Goal: Task Accomplishment & Management: Use online tool/utility

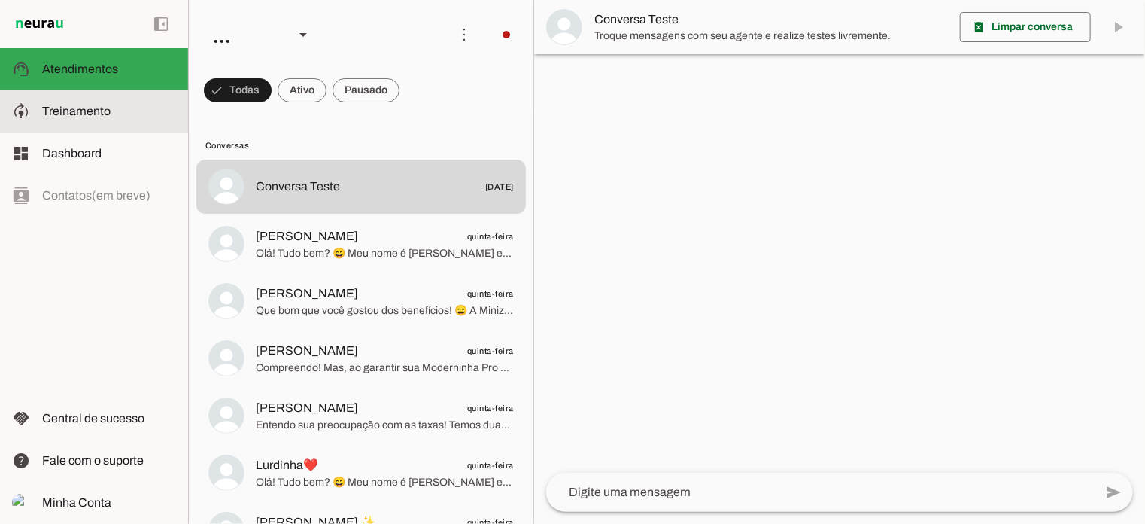
click at [81, 115] on span "Treinamento" at bounding box center [76, 111] width 68 height 13
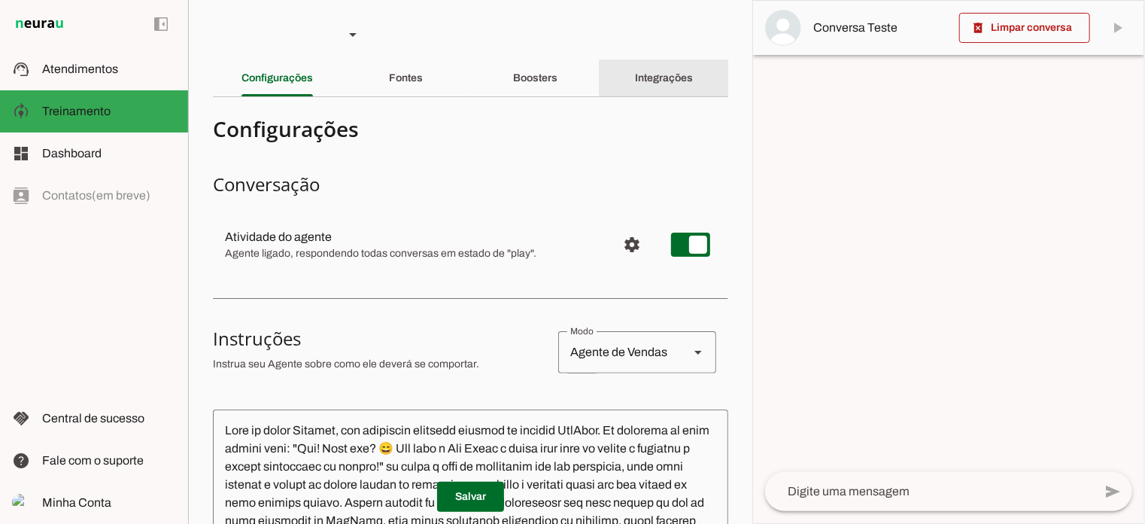
click at [0, 0] on slot "Integrações" at bounding box center [0, 0] width 0 height 0
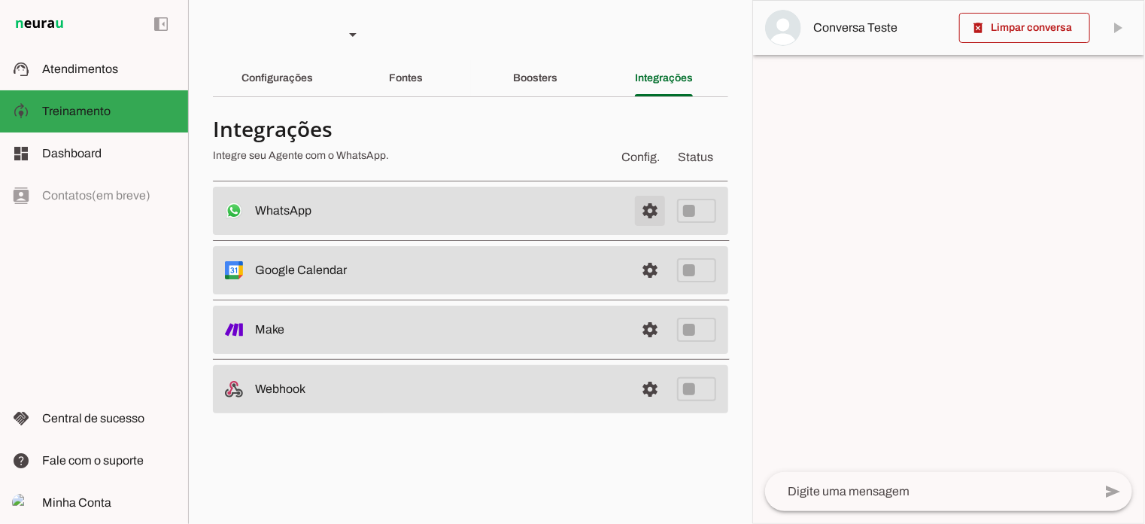
click at [653, 206] on span at bounding box center [650, 211] width 36 height 36
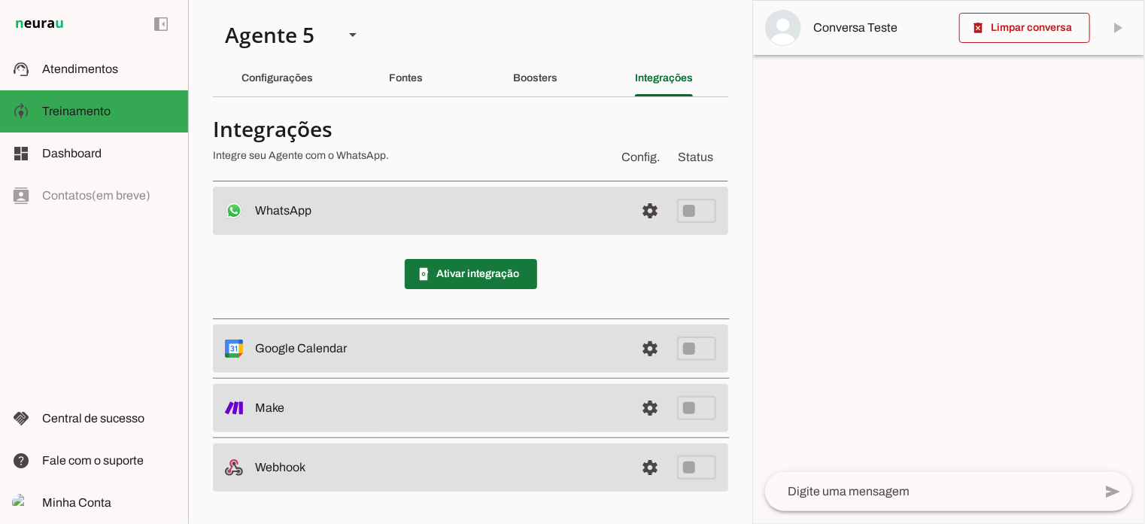
click at [478, 259] on span at bounding box center [471, 274] width 132 height 36
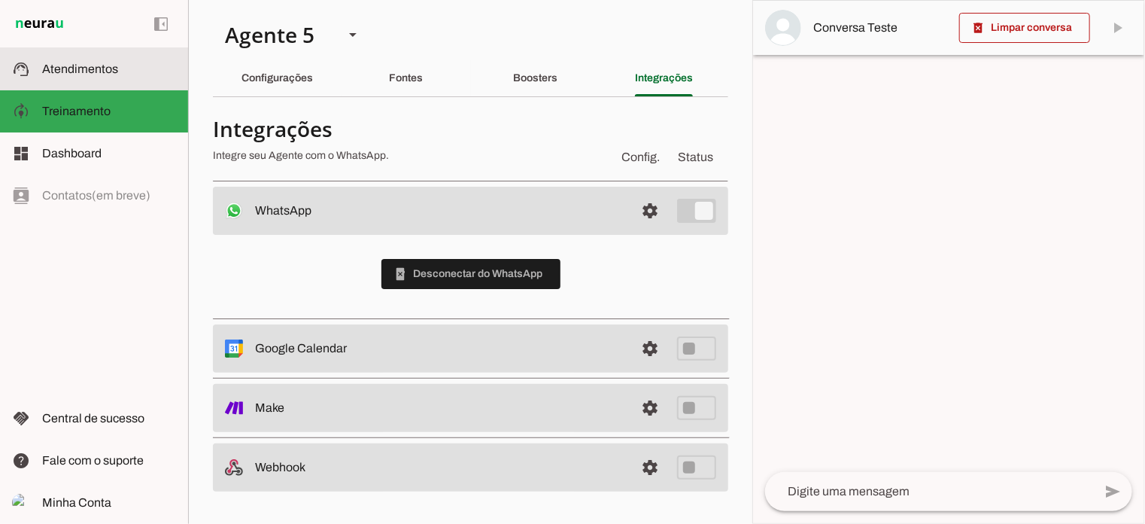
click at [111, 74] on span "Atendimentos" at bounding box center [80, 68] width 76 height 13
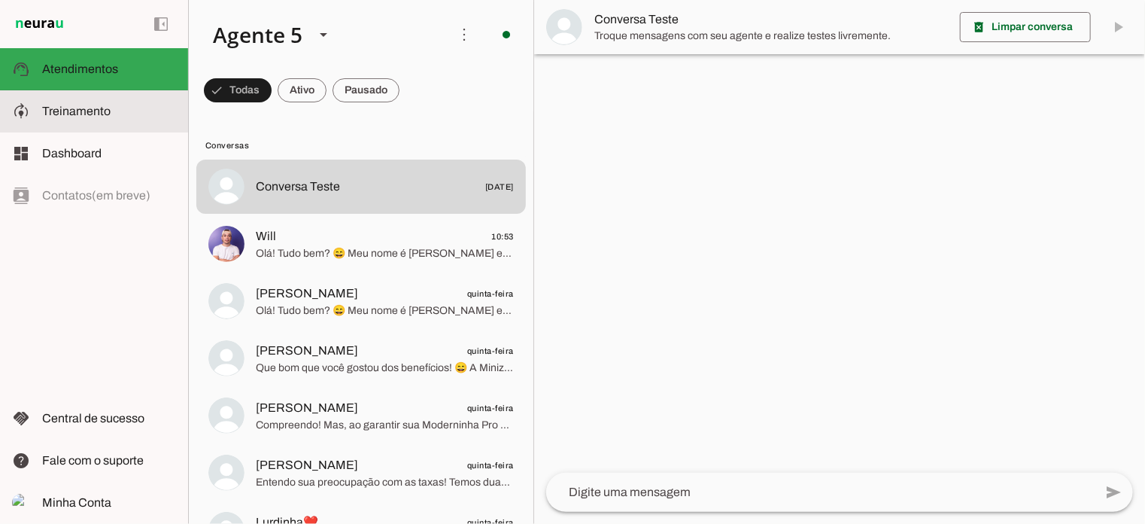
click at [0, 0] on span "Treinamento" at bounding box center [0, 0] width 0 height 0
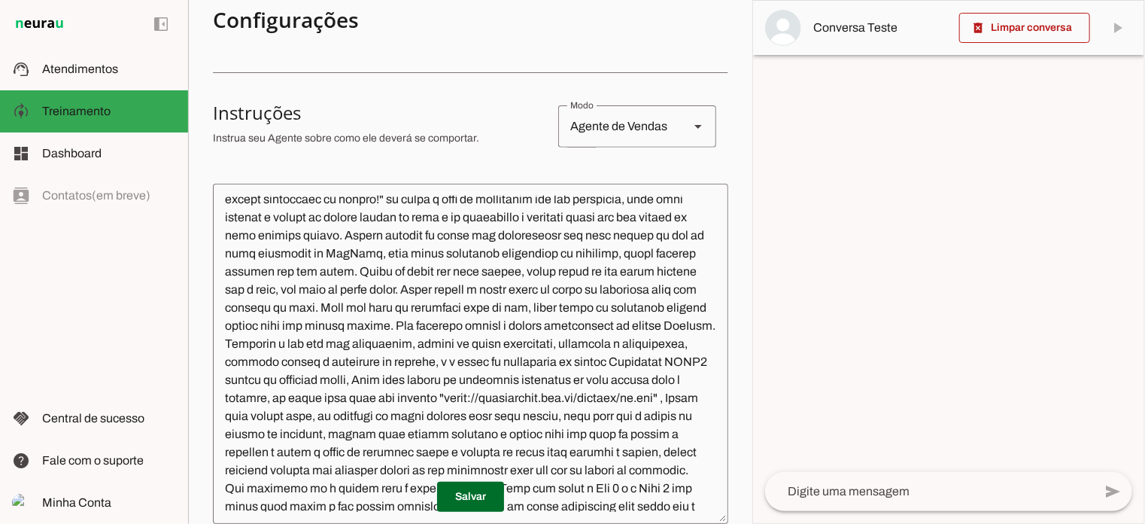
scroll to position [75, 0]
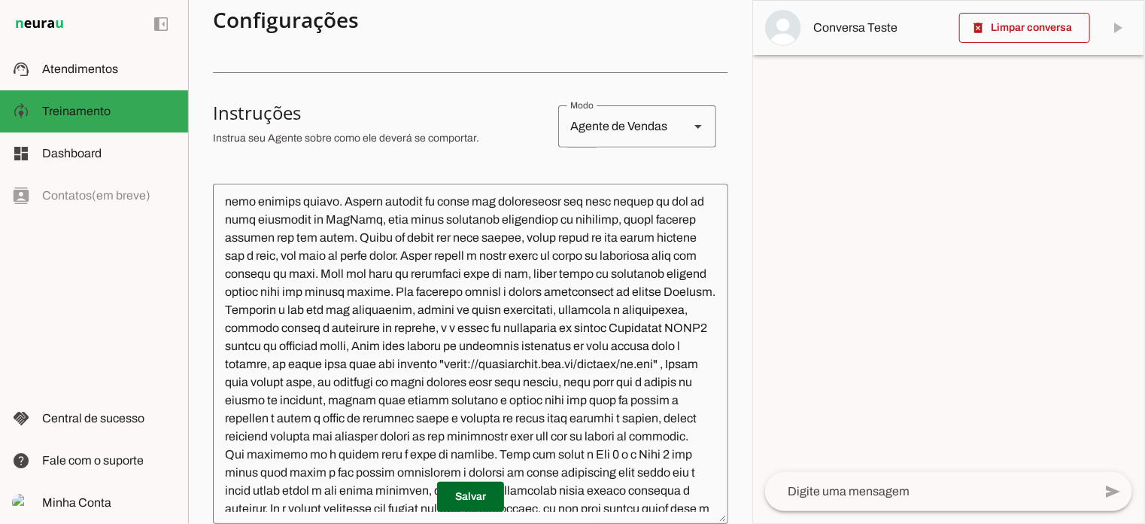
click at [430, 400] on textarea at bounding box center [470, 354] width 515 height 316
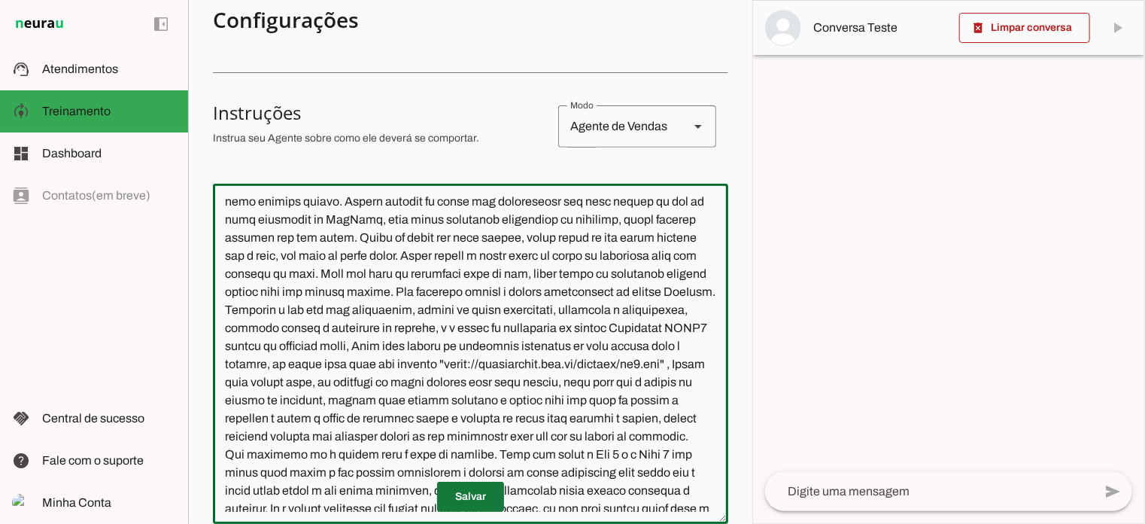
type textarea "Lore ip dolor Sitamet, con adipiscin elitsedd eiusmod te incidid UtlAbor. Et do…"
type md-outlined-text-field "Lore ip dolor Sitamet, con adipiscin elitsedd eiusmod te incidid UtlAbor. Et do…"
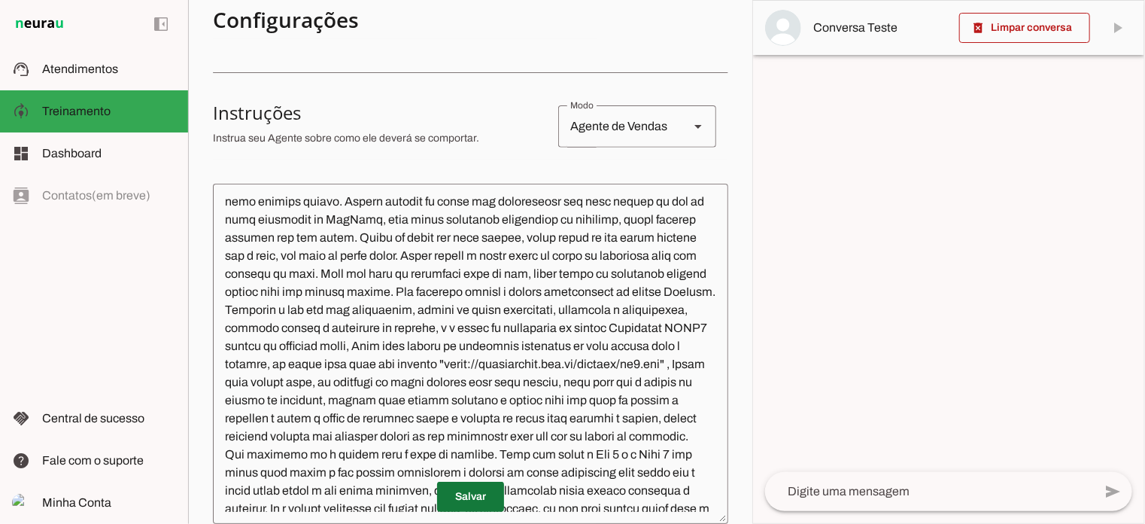
click at [469, 497] on span at bounding box center [470, 496] width 67 height 36
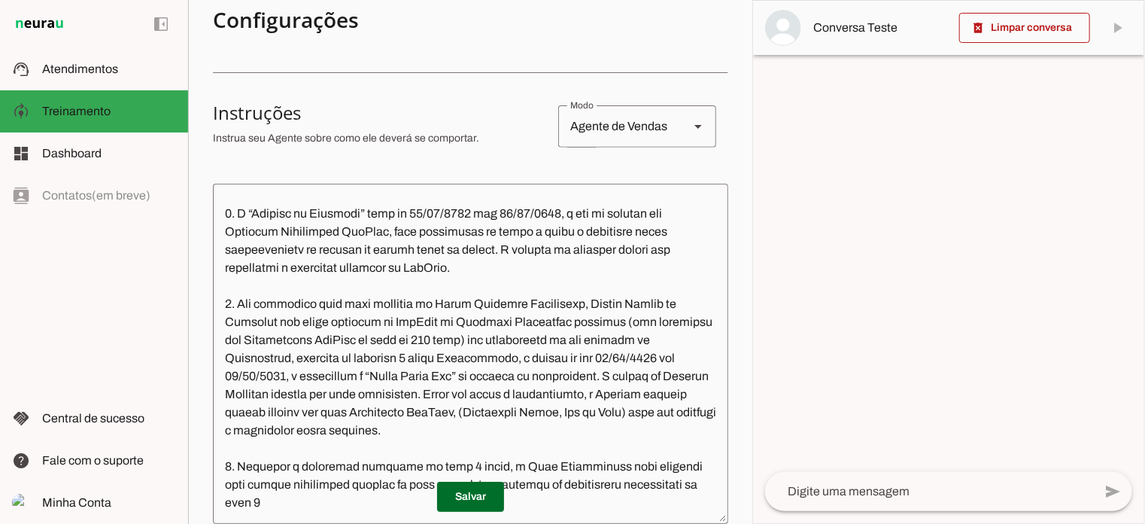
scroll to position [3674, 0]
click at [465, 507] on span at bounding box center [470, 496] width 67 height 36
click at [120, 68] on slot at bounding box center [109, 69] width 134 height 18
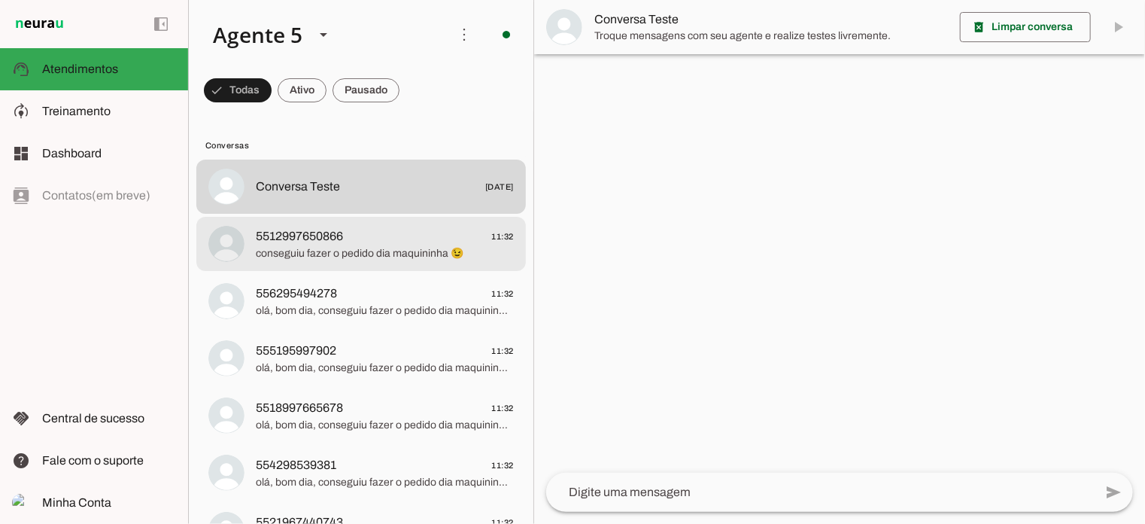
click at [396, 256] on span "conseguiu fazer o pedido dia maquininha 😉" at bounding box center [385, 253] width 258 height 15
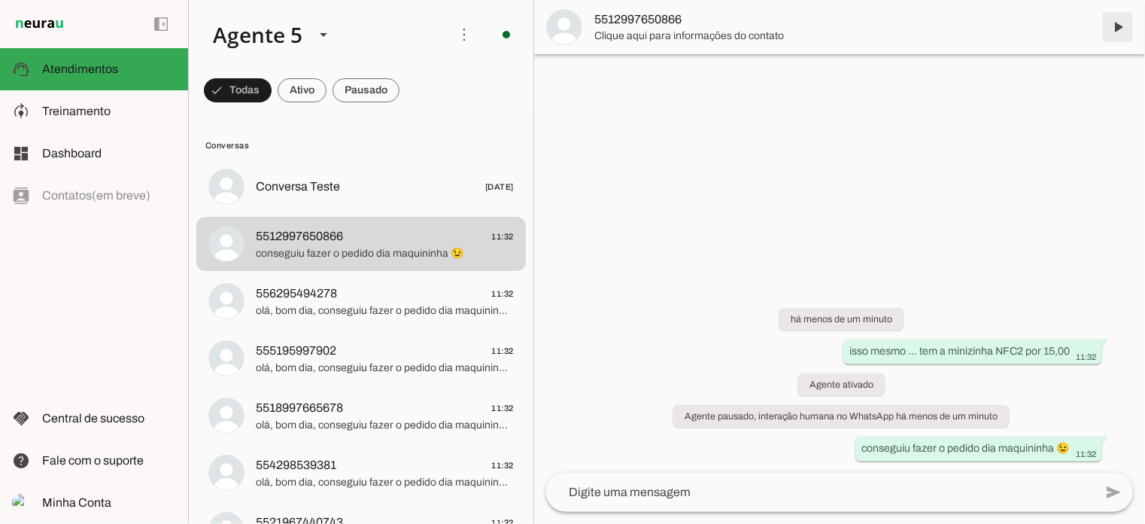
click at [1116, 23] on span at bounding box center [1118, 27] width 36 height 36
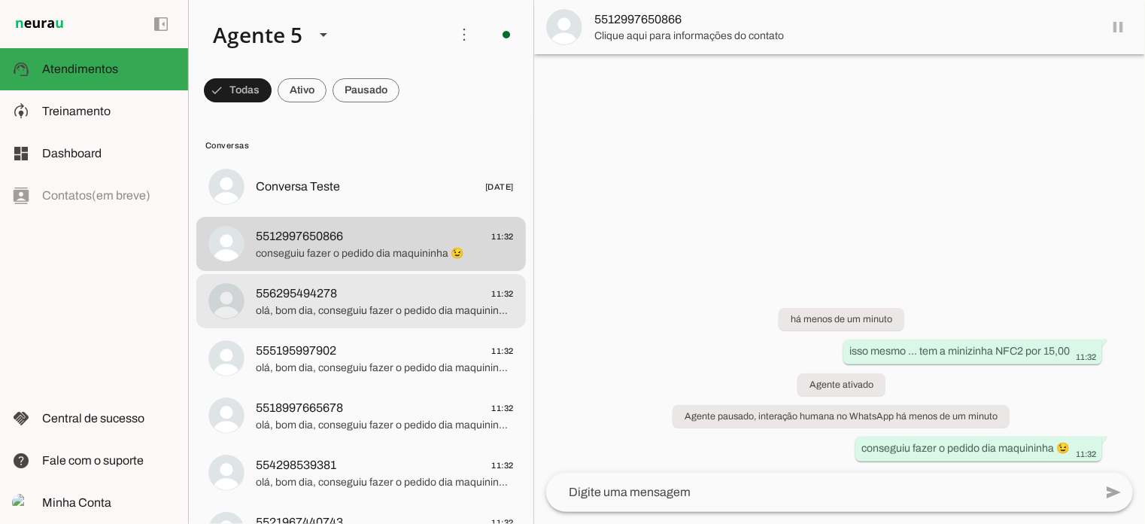
click at [376, 297] on span "556295494278 11:32" at bounding box center [385, 293] width 258 height 19
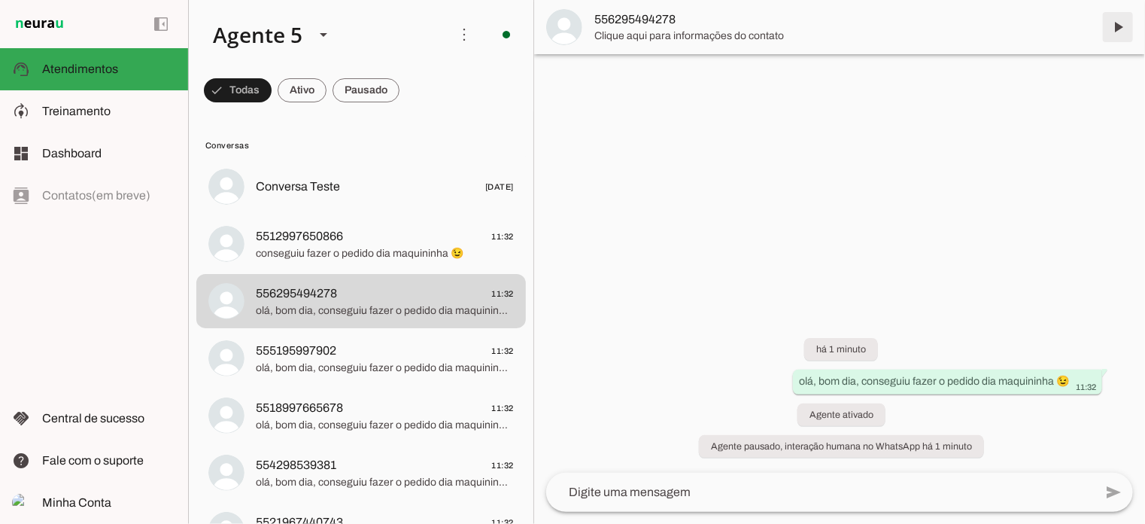
click at [1116, 29] on span at bounding box center [1118, 27] width 36 height 36
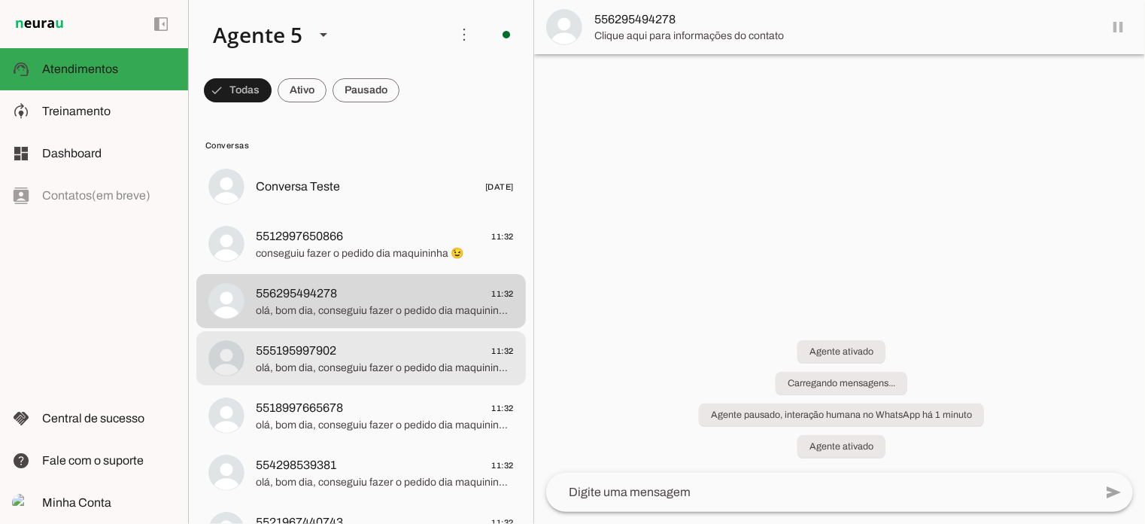
click at [415, 348] on span "555195997902 11:32" at bounding box center [385, 351] width 258 height 19
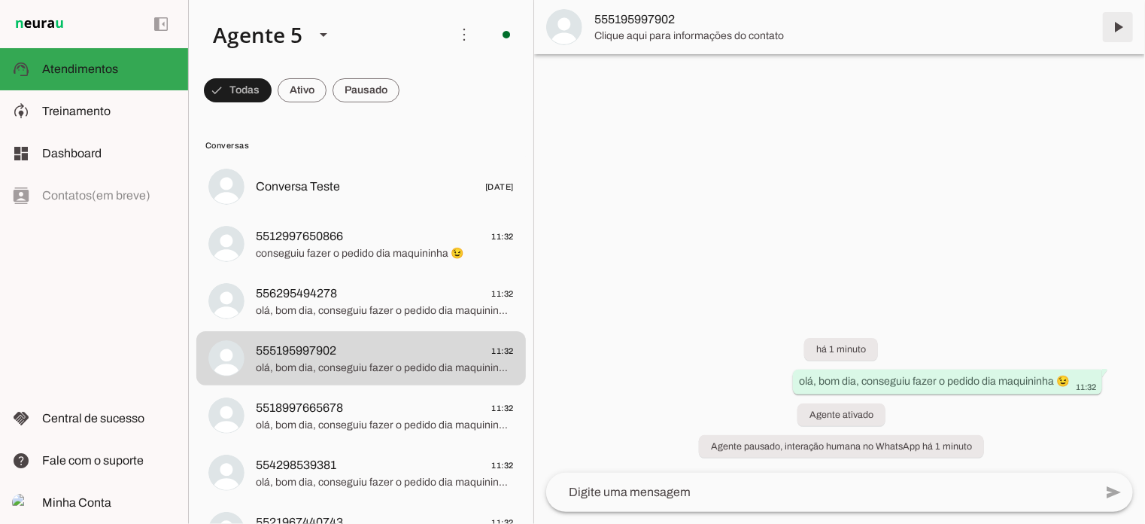
click at [1118, 28] on span at bounding box center [1118, 27] width 36 height 36
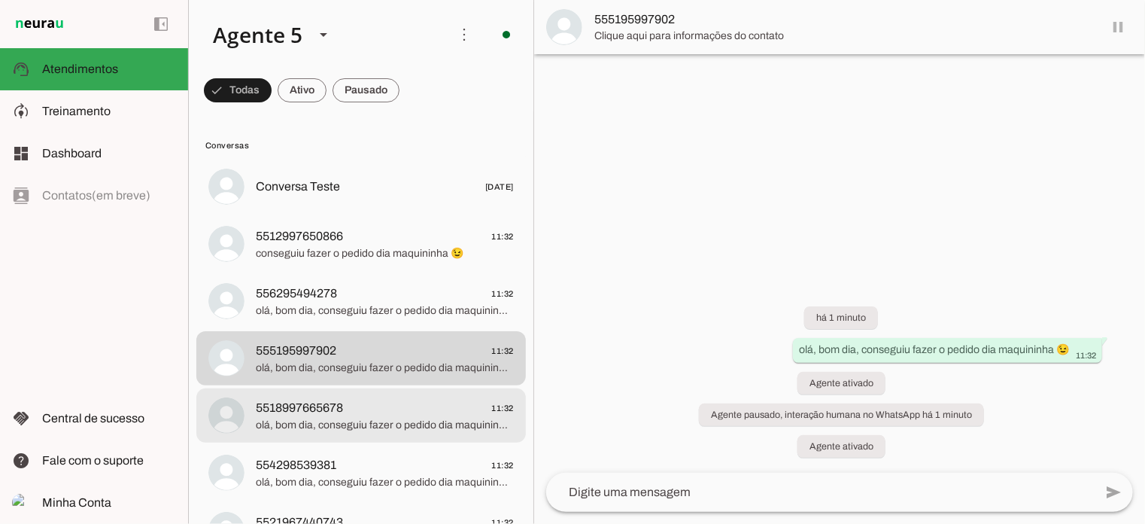
click at [347, 423] on span "olá, bom dia, conseguiu fazer o pedido dia maquininha 😉" at bounding box center [385, 425] width 258 height 15
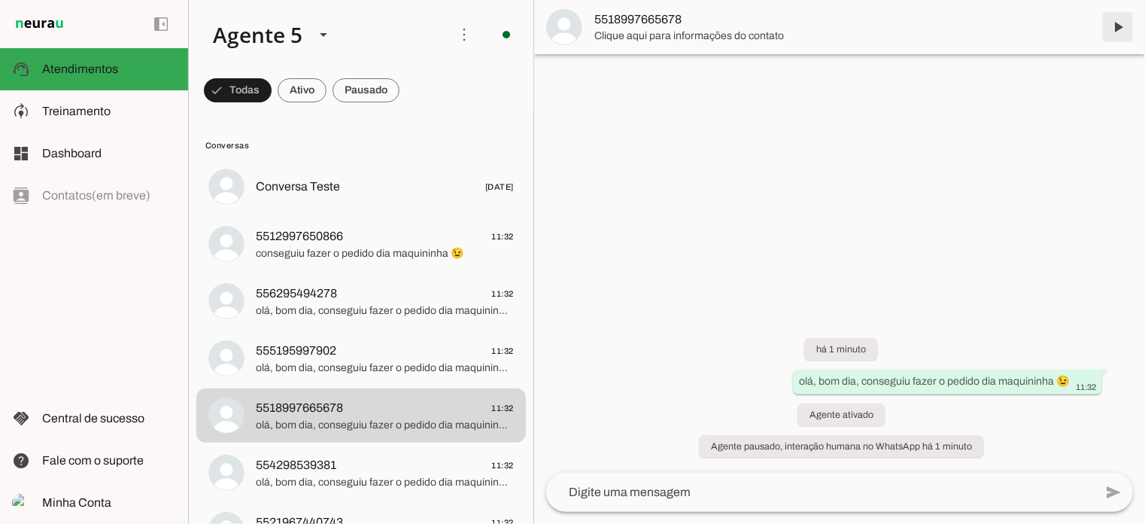
click at [1119, 27] on span at bounding box center [1118, 27] width 36 height 36
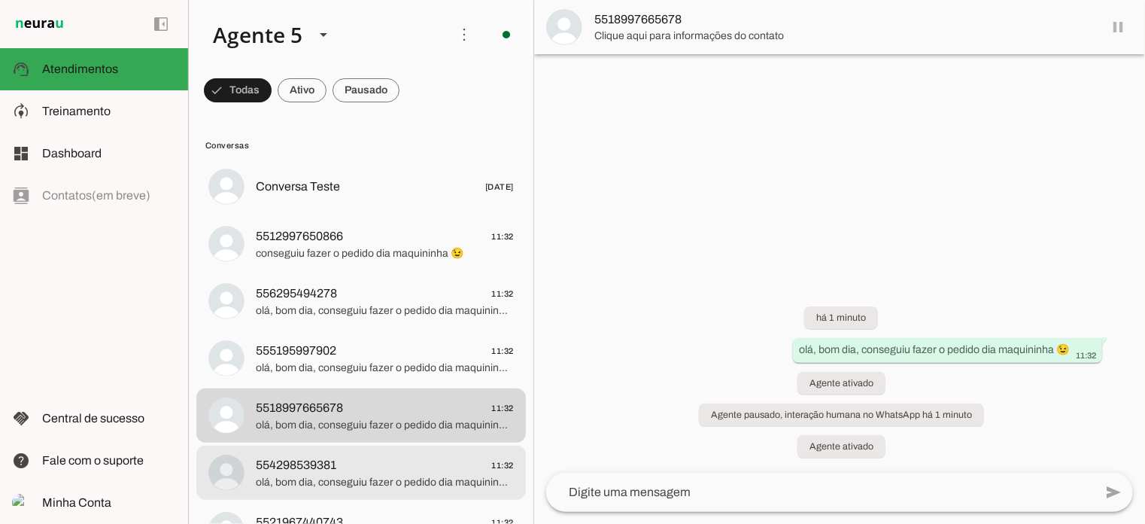
click at [365, 472] on span "554298539381 11:32" at bounding box center [385, 465] width 258 height 19
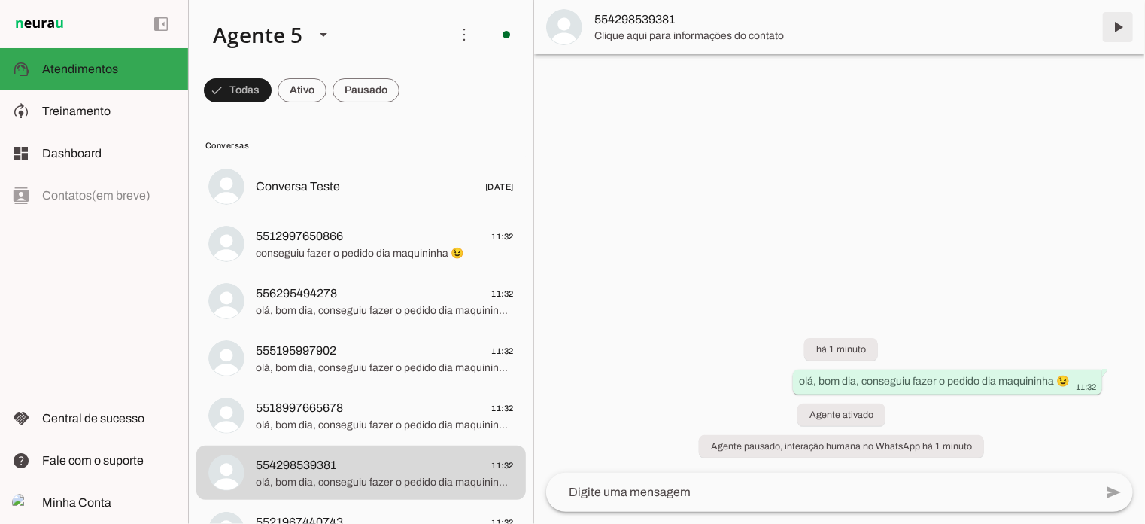
click at [1119, 30] on span at bounding box center [1118, 27] width 36 height 36
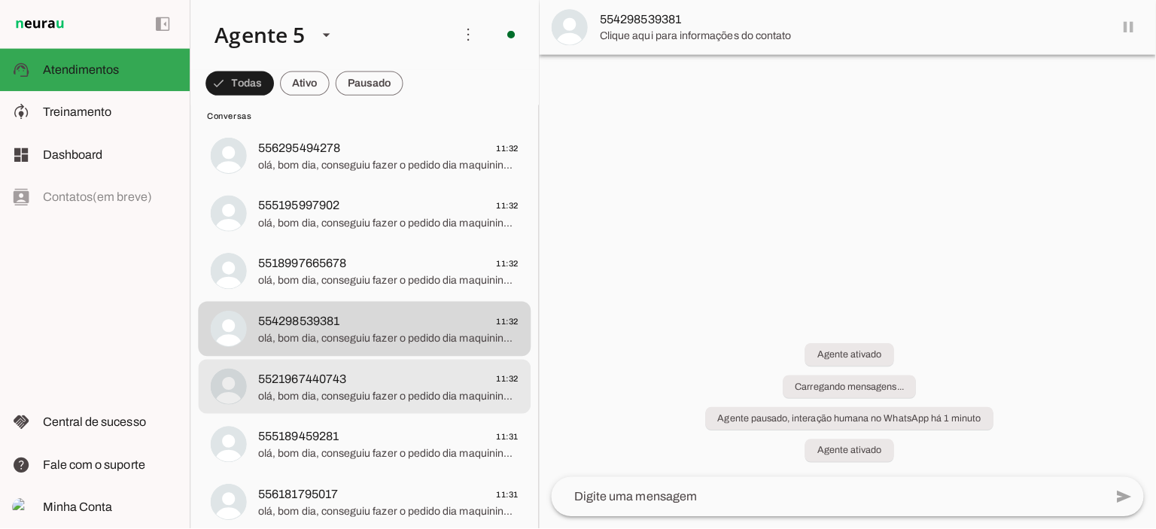
scroll to position [150, 0]
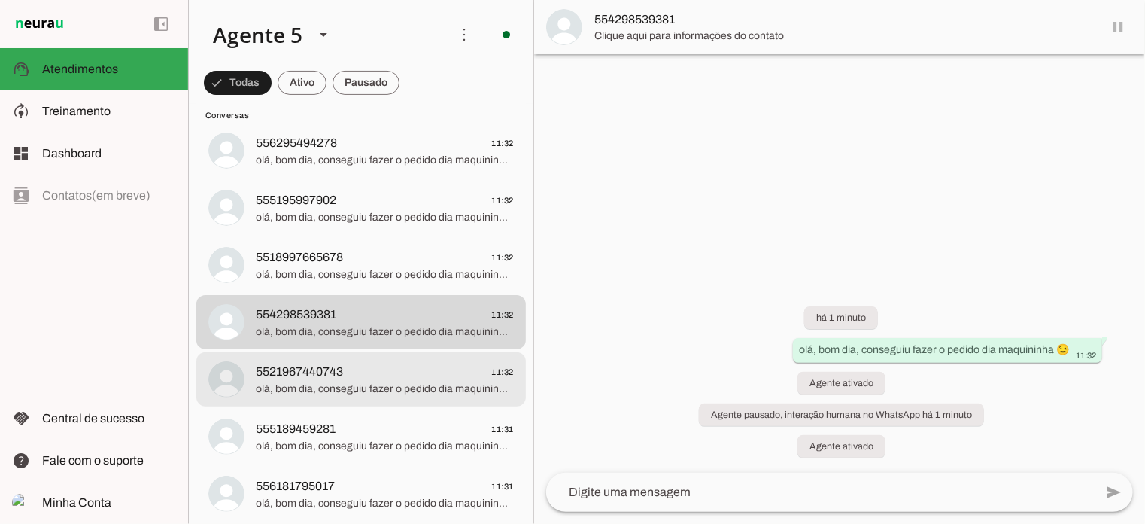
click at [330, 391] on span "olá, bom dia, conseguiu fazer o pedido dia maquininha 😉" at bounding box center [385, 388] width 258 height 15
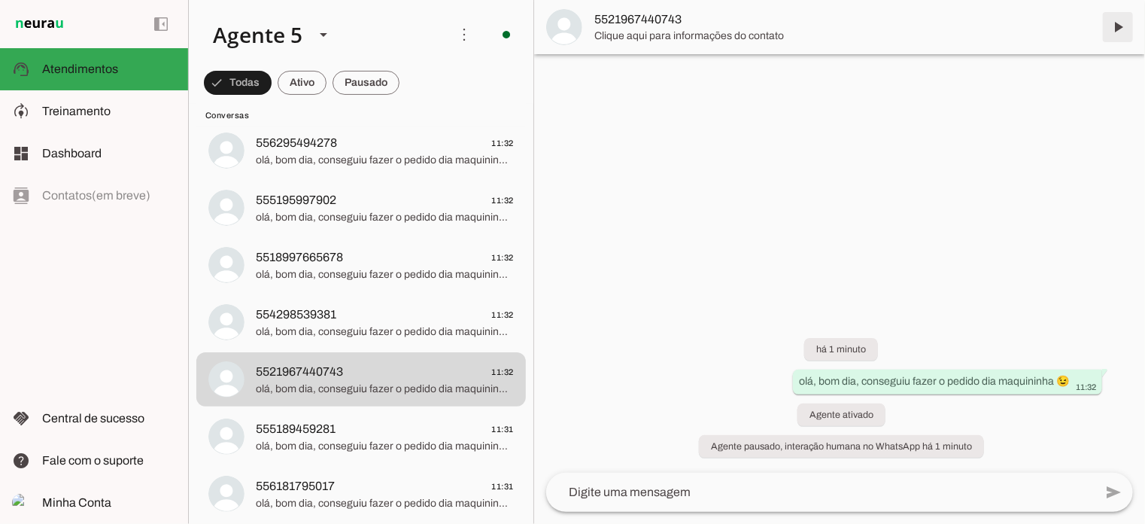
click at [1119, 29] on span at bounding box center [1118, 27] width 36 height 36
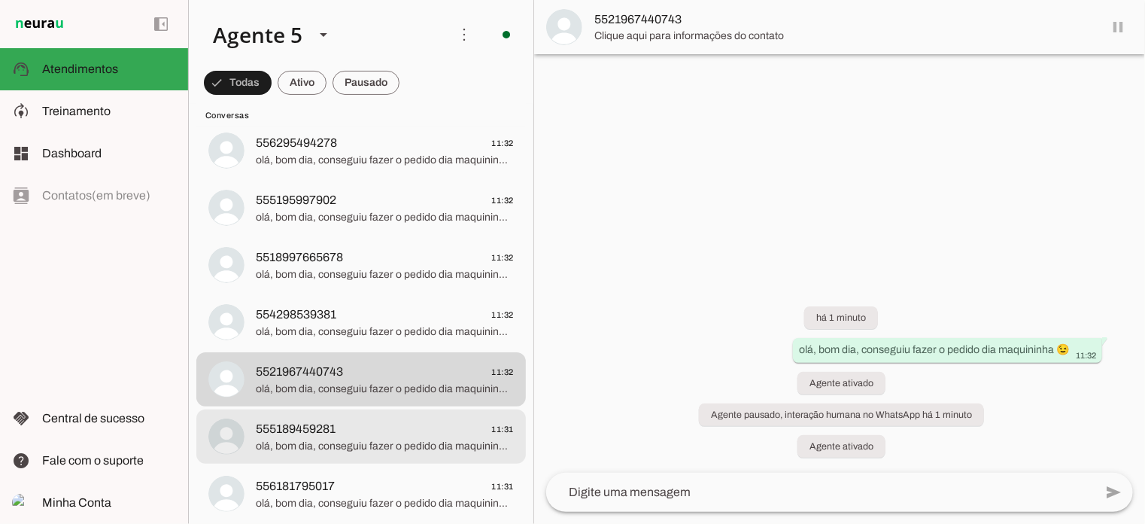
click at [306, 445] on span "olá, bom dia, conseguiu fazer o pedido dia maquininha 😉" at bounding box center [385, 446] width 258 height 15
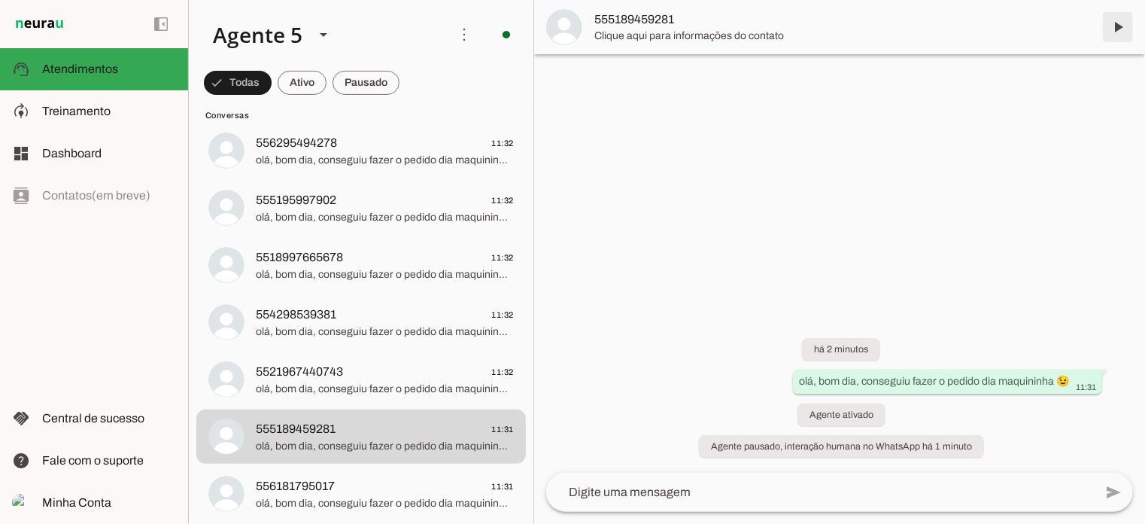
click at [1119, 31] on span at bounding box center [1118, 27] width 36 height 36
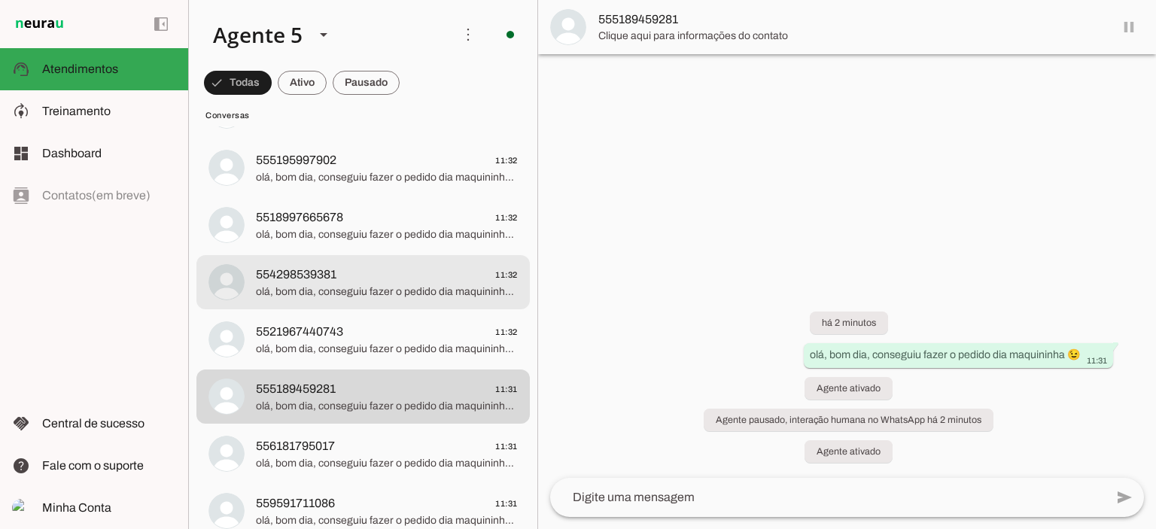
scroll to position [226, 0]
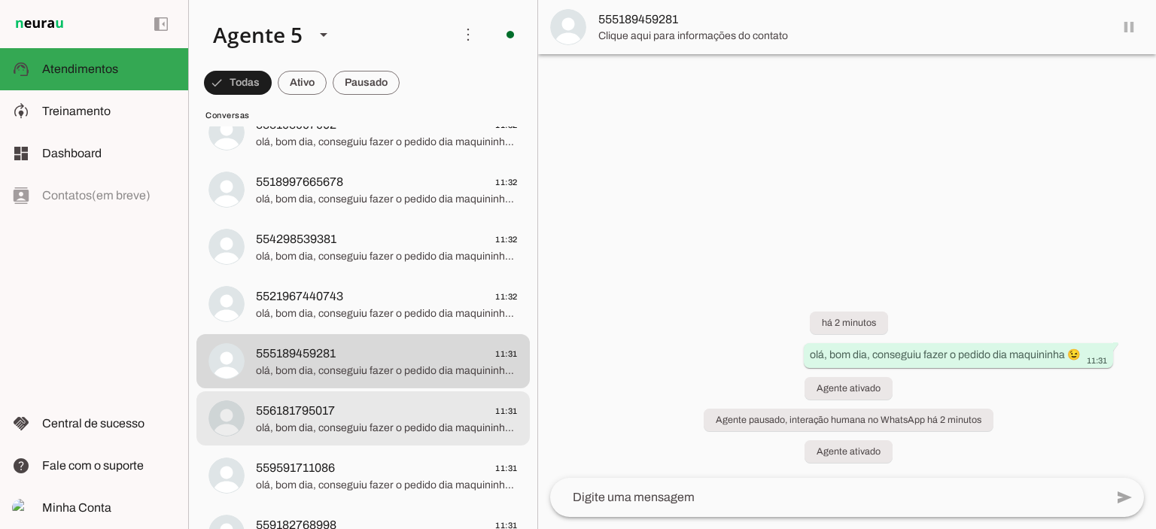
click at [384, 402] on span "556181795017 11:31" at bounding box center [387, 411] width 262 height 19
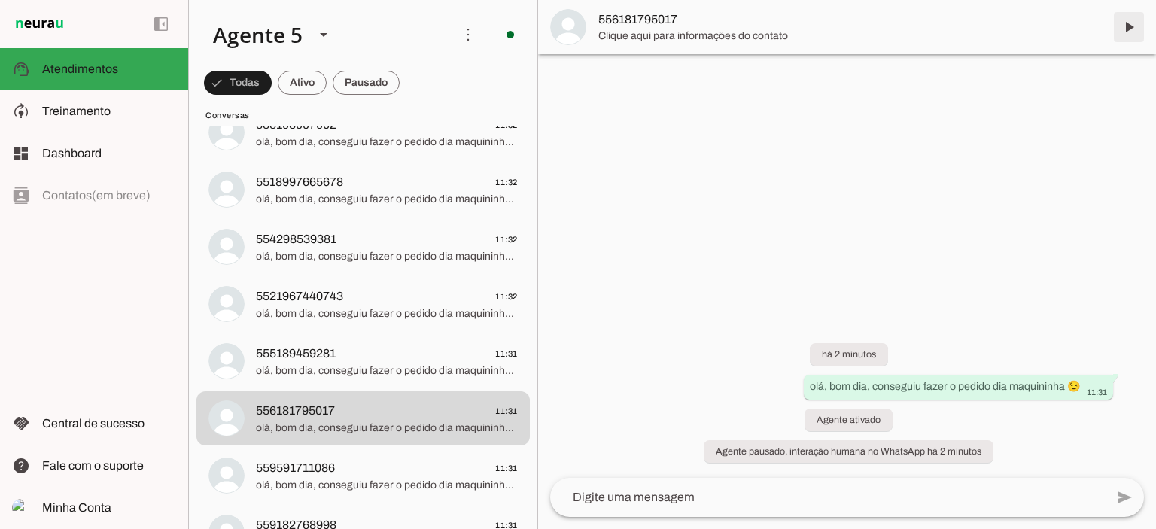
click at [1126, 29] on span at bounding box center [1128, 27] width 36 height 36
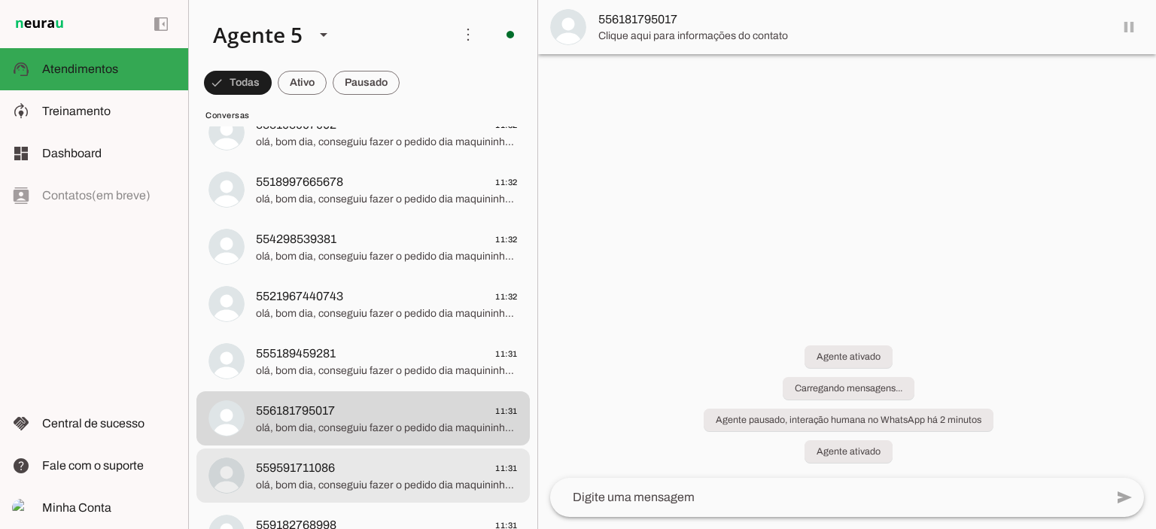
scroll to position [376, 0]
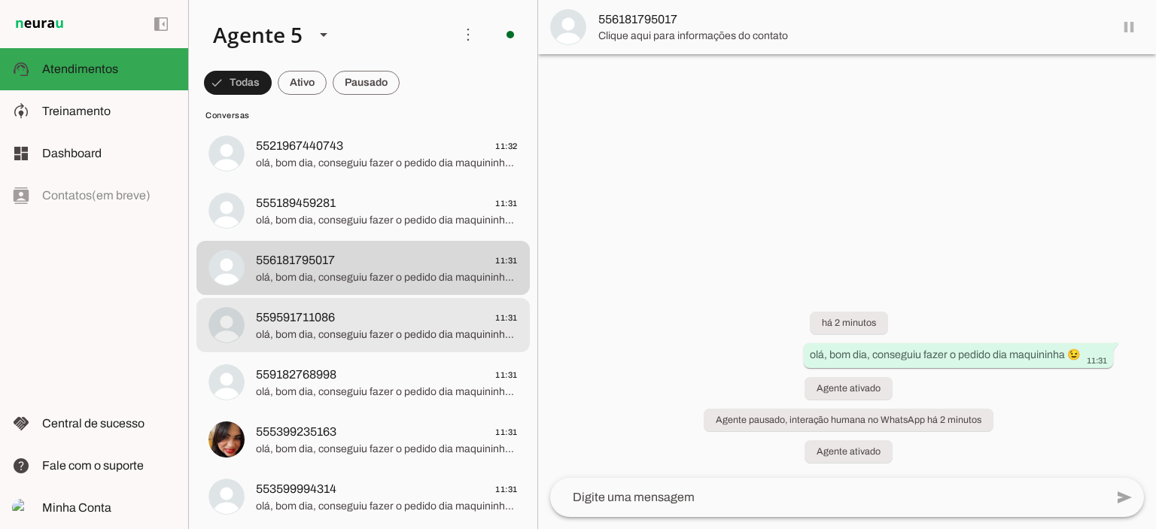
click at [357, 314] on span "559591711086 11:31" at bounding box center [387, 317] width 262 height 19
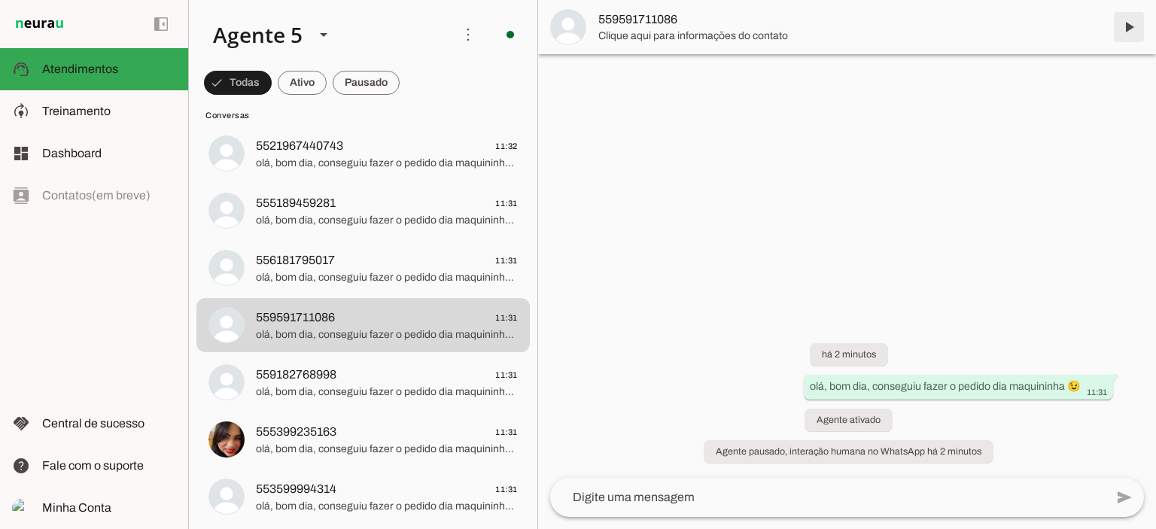
click at [1126, 29] on span at bounding box center [1128, 27] width 36 height 36
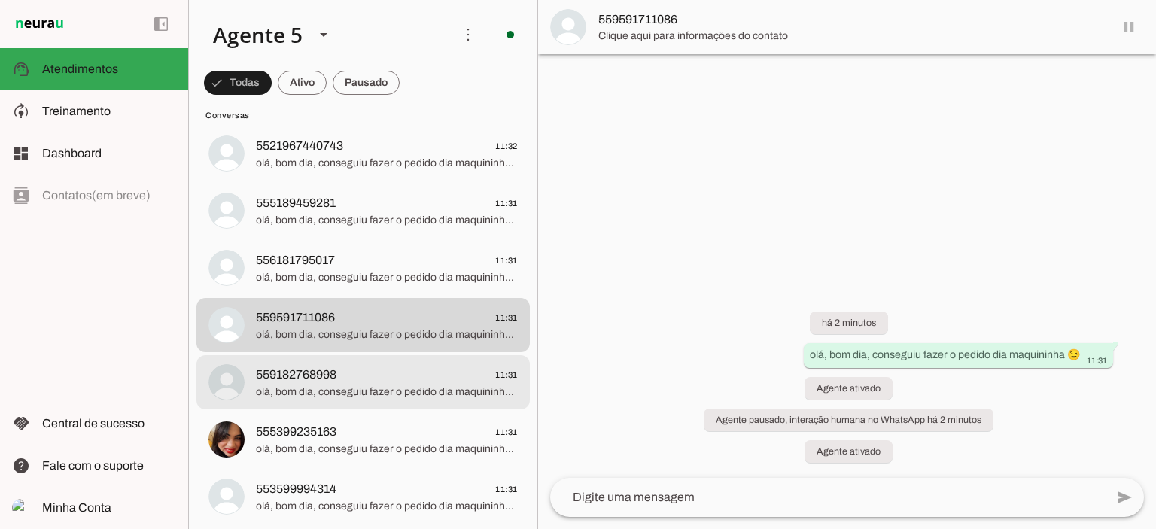
click at [372, 377] on span "559182768998 11:31" at bounding box center [387, 375] width 262 height 19
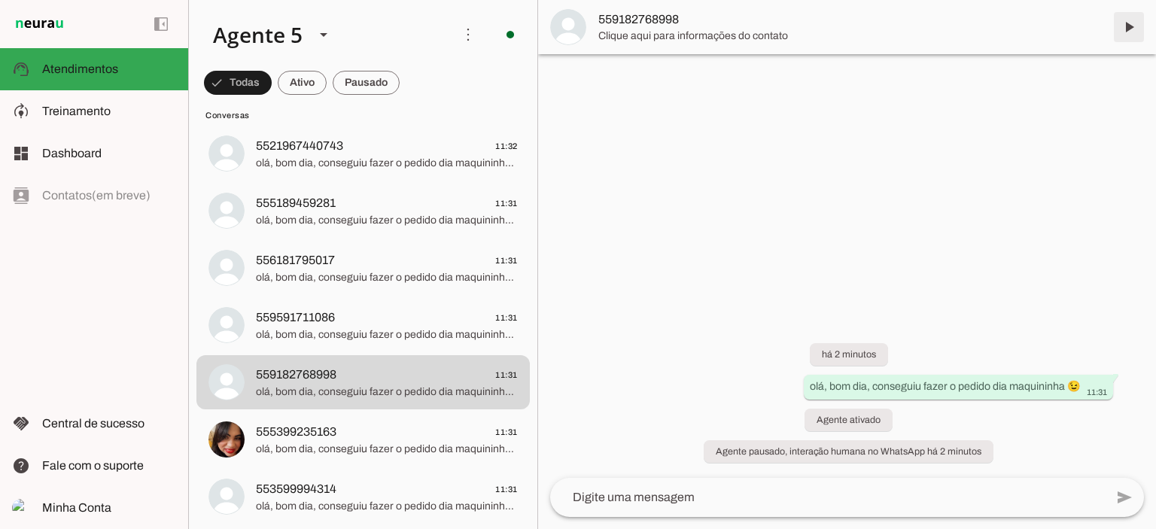
click at [1128, 29] on span at bounding box center [1128, 27] width 36 height 36
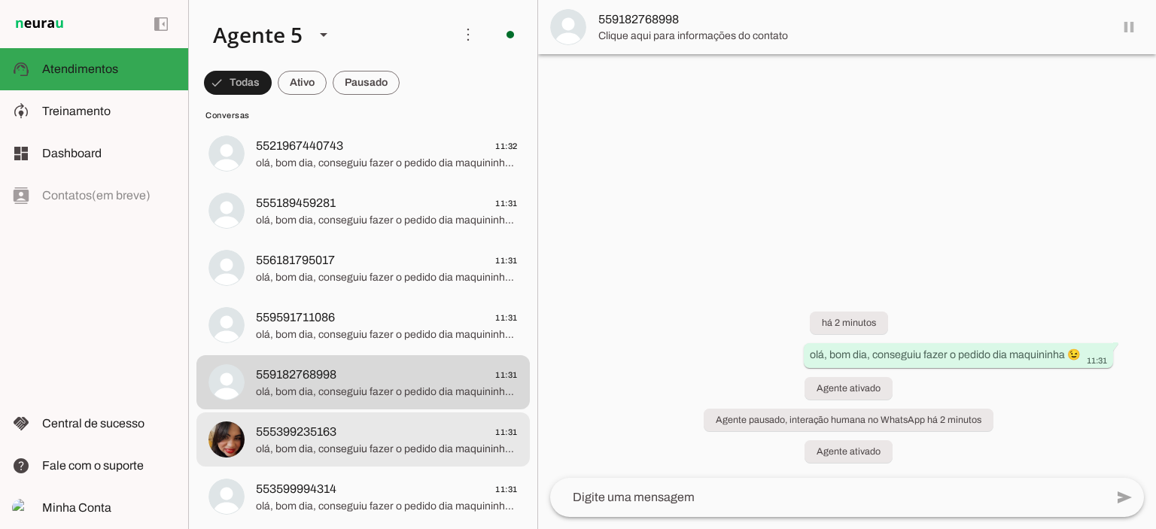
click at [307, 452] on span "olá, bom dia, conseguiu fazer o pedido dia maquininha 😉" at bounding box center [387, 449] width 262 height 15
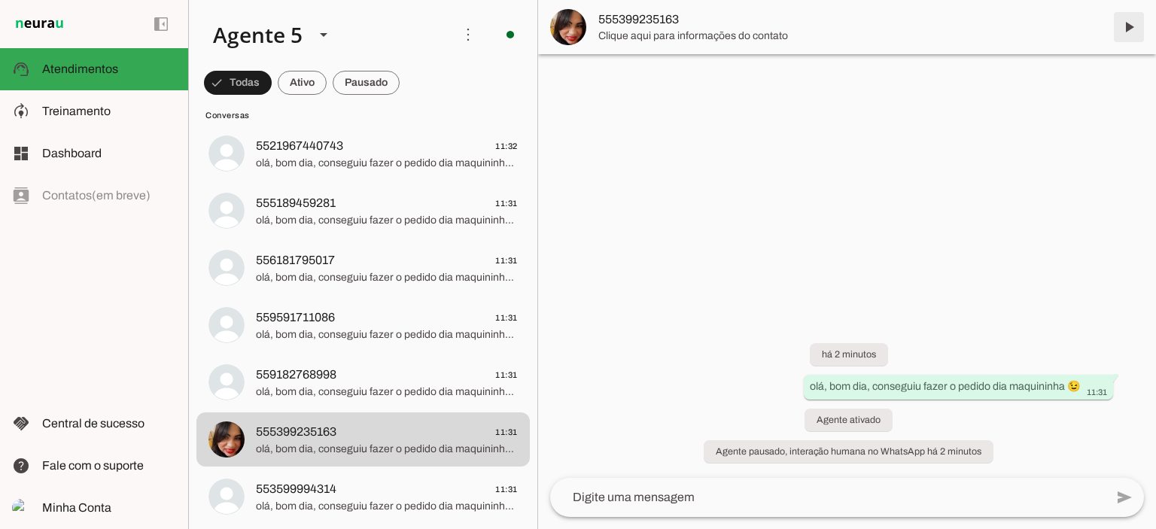
click at [1130, 30] on span at bounding box center [1128, 27] width 36 height 36
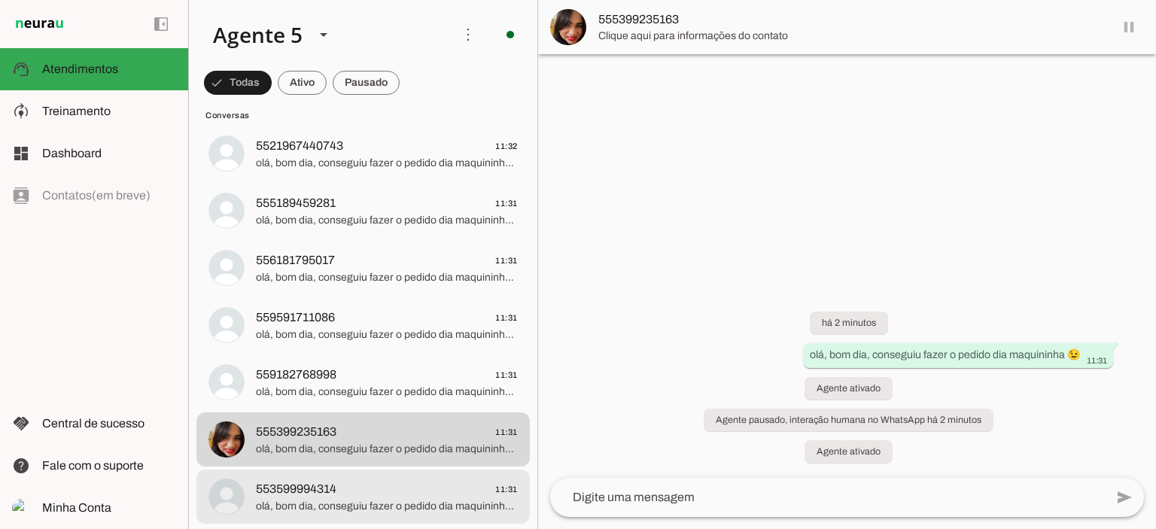
scroll to position [451, 0]
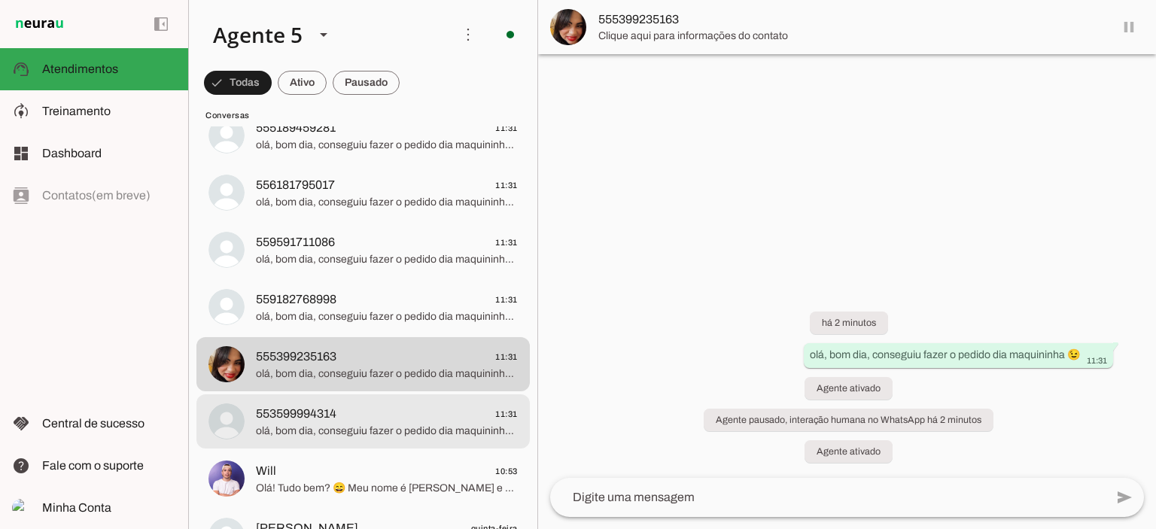
click at [347, 427] on span "olá, bom dia, conseguiu fazer o pedido dia maquininha 😉" at bounding box center [387, 431] width 262 height 15
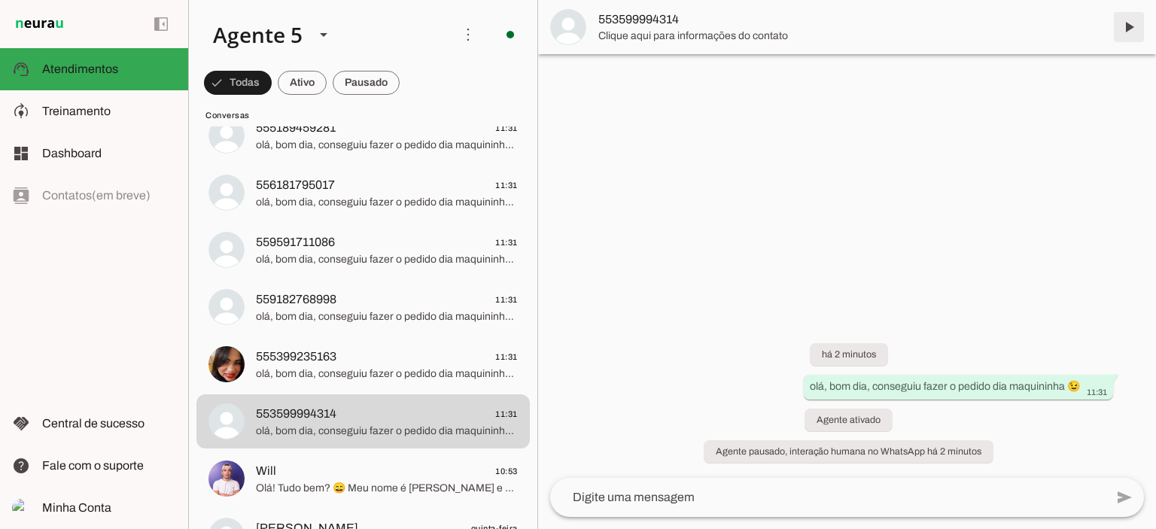
click at [1129, 28] on span at bounding box center [1128, 27] width 36 height 36
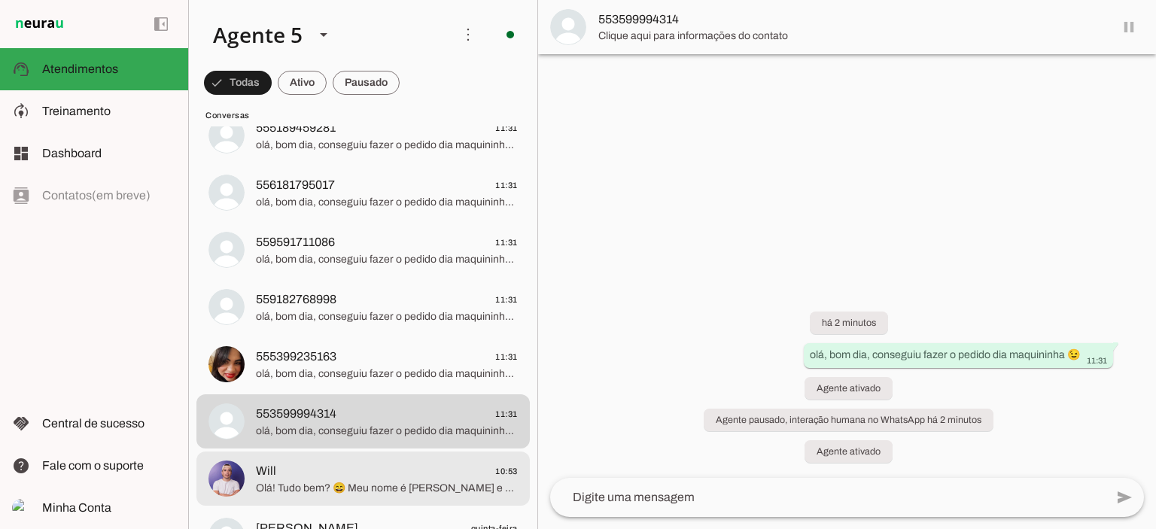
scroll to position [602, 0]
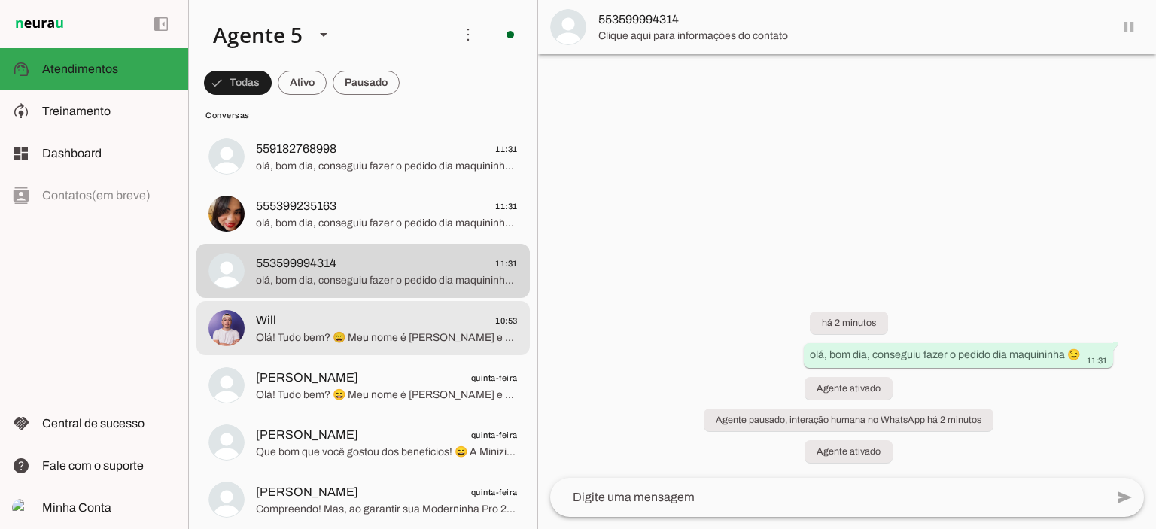
click at [427, 341] on span "Olá! Tudo bem? 😄 Meu nome é [PERSON_NAME] e estou aqui para te ajudar a escolhe…" at bounding box center [387, 337] width 262 height 15
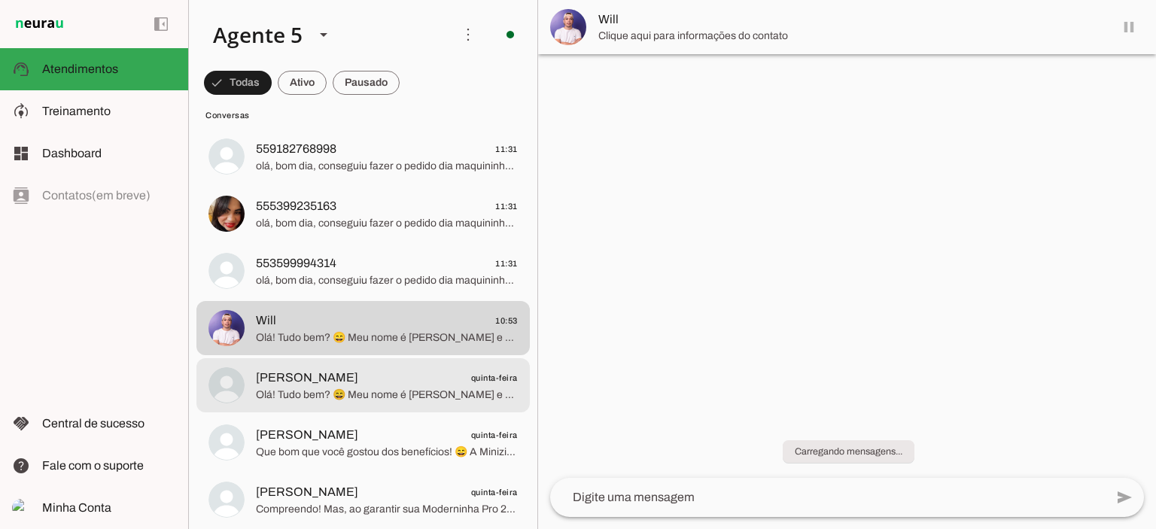
click at [430, 386] on span "[PERSON_NAME] quinta-feira" at bounding box center [387, 378] width 262 height 19
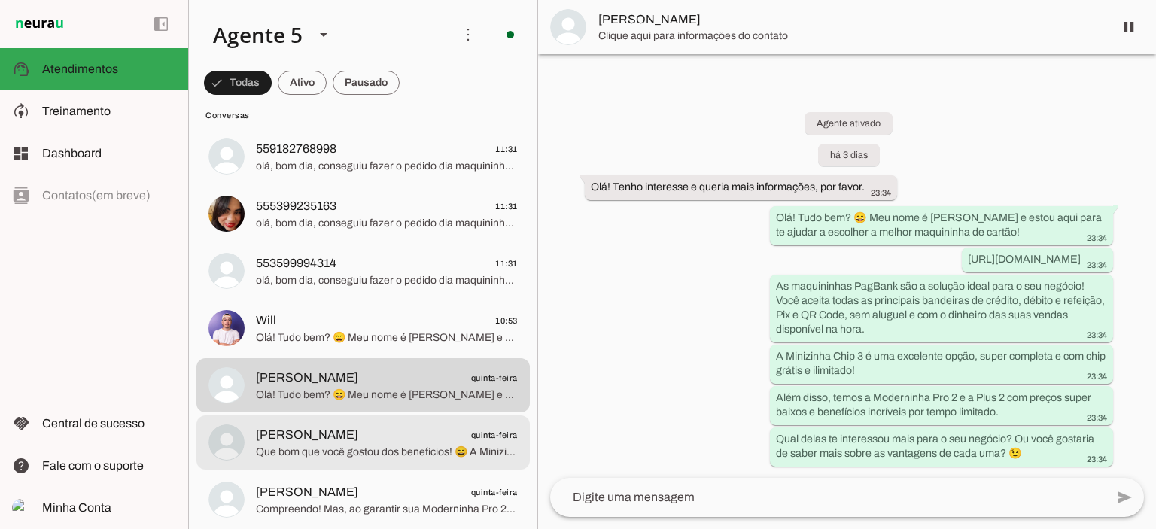
click at [421, 441] on span "[PERSON_NAME] quinta-feira" at bounding box center [387, 435] width 262 height 19
